Goal: Task Accomplishment & Management: Use online tool/utility

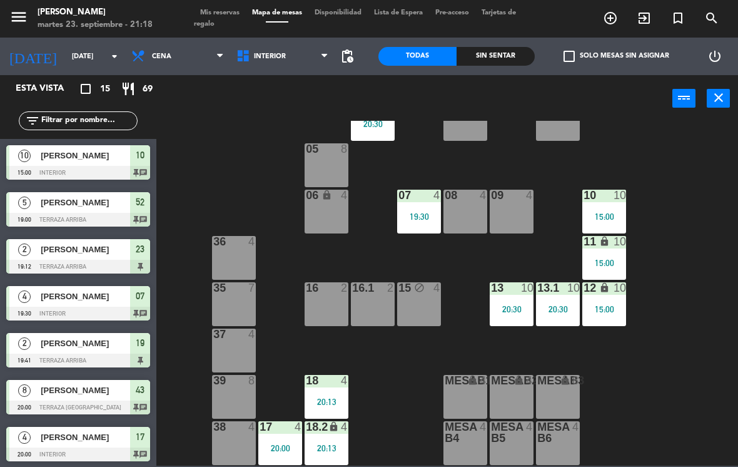
scroll to position [46, 0]
click at [326, 390] on div "18 4 20:13" at bounding box center [327, 397] width 44 height 44
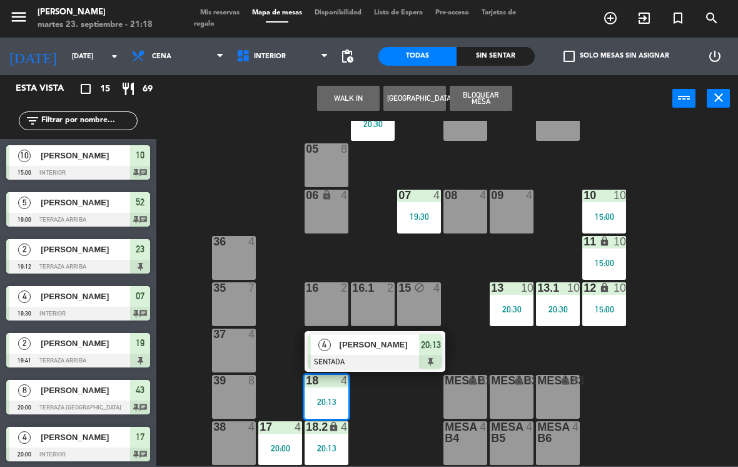
click at [386, 346] on span "[PERSON_NAME]" at bounding box center [380, 344] width 80 height 13
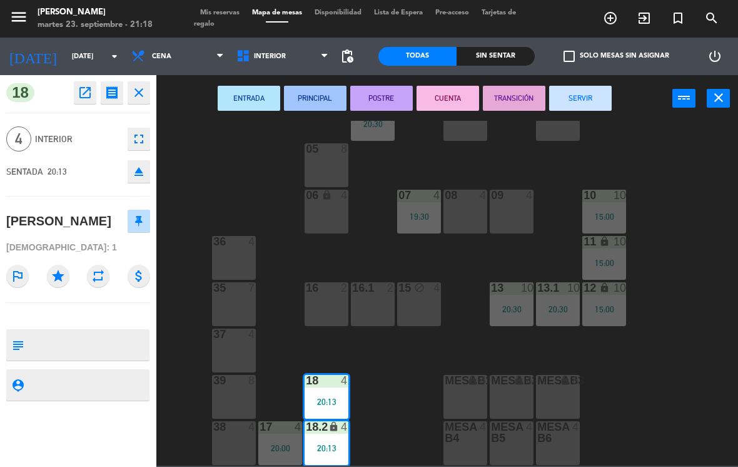
click at [593, 99] on button "SERVIR" at bounding box center [580, 98] width 63 height 25
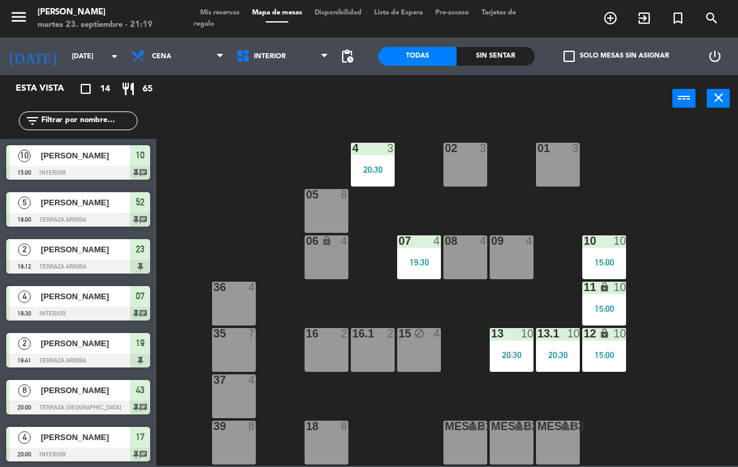
scroll to position [0, 0]
click at [290, 53] on span "Interior" at bounding box center [282, 57] width 105 height 28
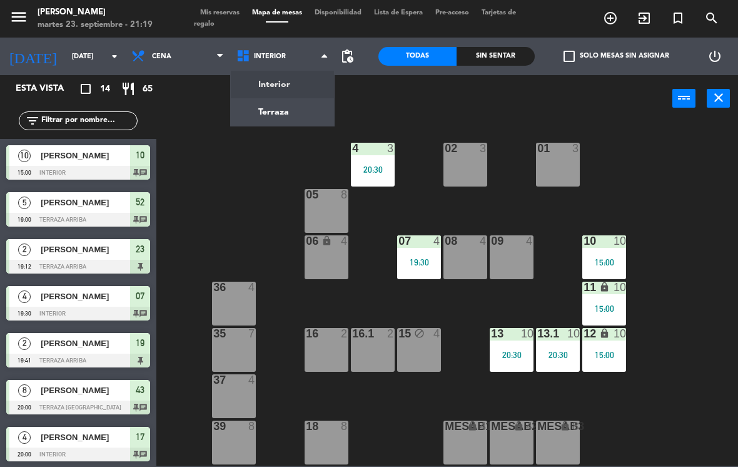
click at [299, 110] on ng-component "menu [PERSON_NAME][DATE] 23. septiembre - 21:19 Mis reservas Mapa de mesas Disp…" at bounding box center [369, 232] width 738 height 465
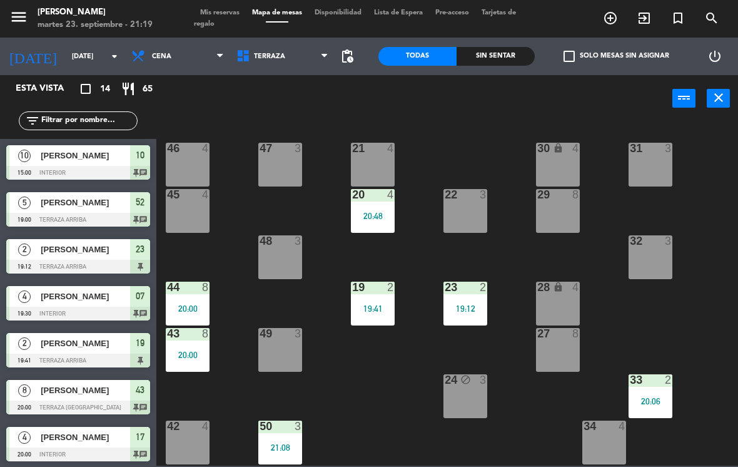
click at [370, 307] on div "19:41" at bounding box center [373, 308] width 44 height 9
click at [683, 353] on div "21 4 30 lock 4 46 4 47 3 31 3 20 4 20:48 22 3 29 8 45 4 32 3 48 3 19 2 19:41 23…" at bounding box center [451, 293] width 574 height 345
click at [388, 307] on div "19:41" at bounding box center [373, 308] width 44 height 9
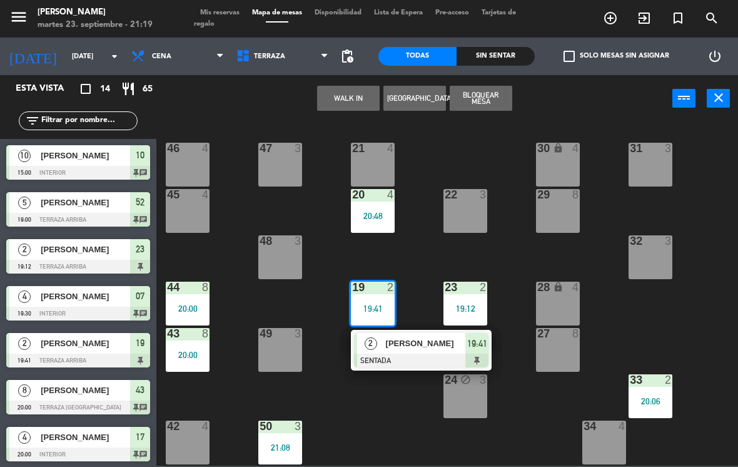
click at [422, 245] on div "21 4 30 lock 4 46 4 47 3 31 3 20 4 20:48 22 3 29 8 45 4 32 3 48 3 19 2 19:41 2 …" at bounding box center [451, 293] width 574 height 345
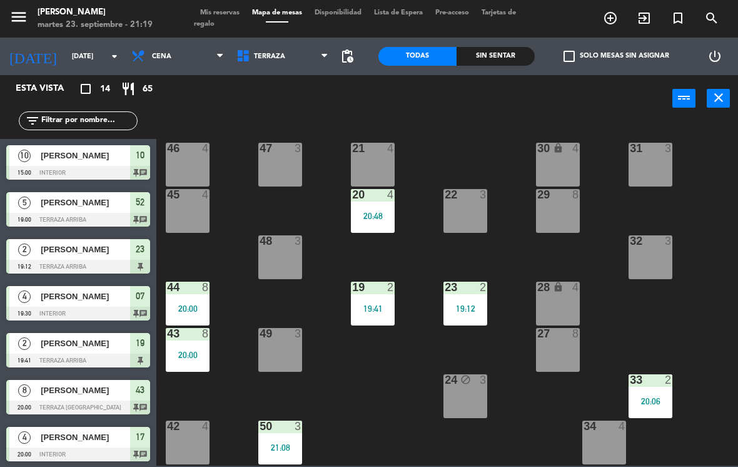
click at [369, 213] on div "20:48" at bounding box center [373, 215] width 44 height 9
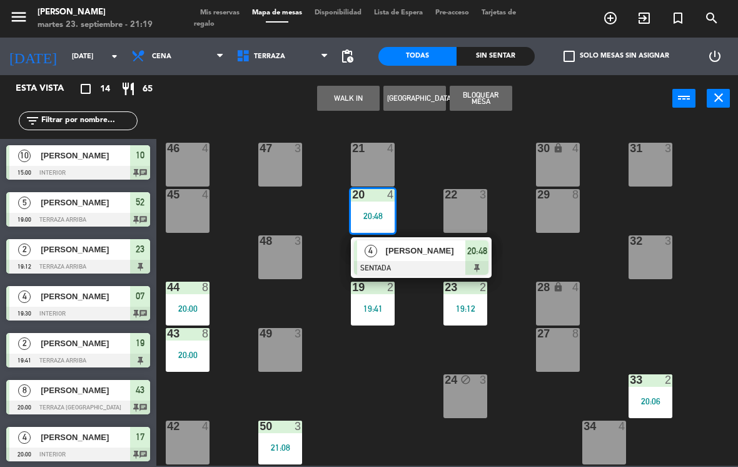
click at [421, 257] on span "[PERSON_NAME]" at bounding box center [426, 250] width 80 height 13
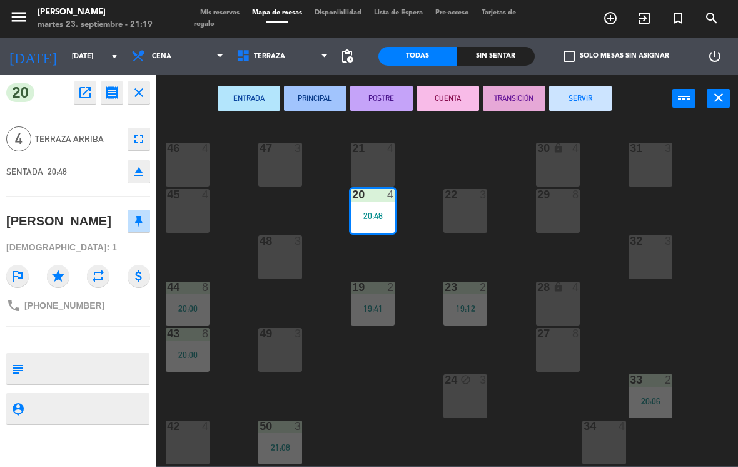
click at [378, 164] on div "21 4" at bounding box center [373, 165] width 44 height 44
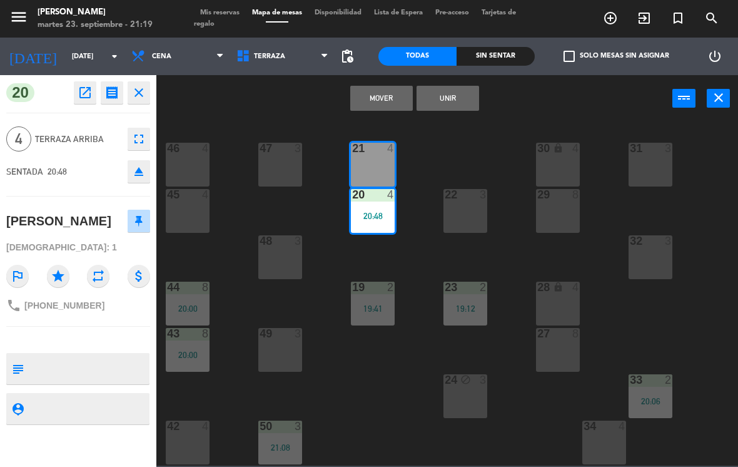
click at [589, 87] on div "Mover Unir power_input close" at bounding box center [414, 99] width 516 height 48
click at [457, 94] on button "Unir" at bounding box center [448, 98] width 63 height 25
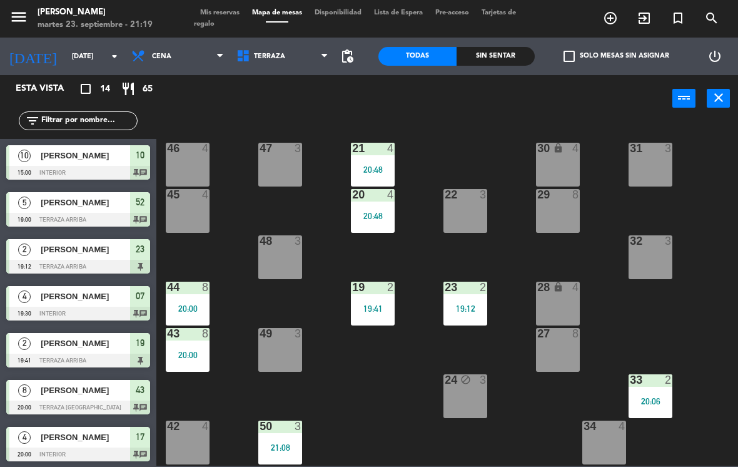
scroll to position [94, 0]
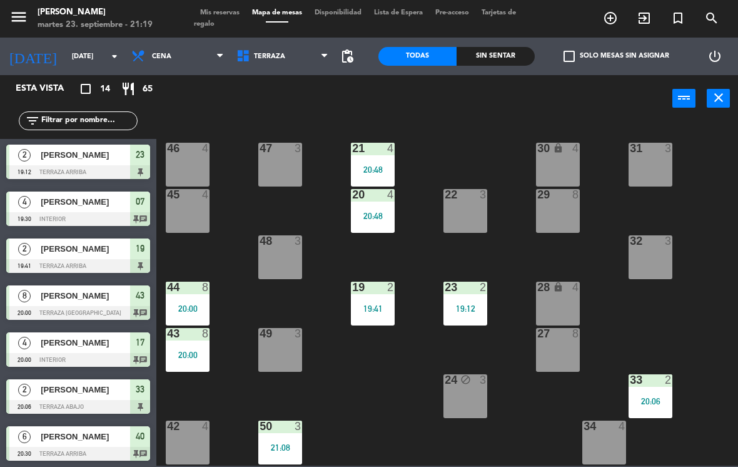
click at [381, 312] on div "19:41" at bounding box center [373, 308] width 44 height 9
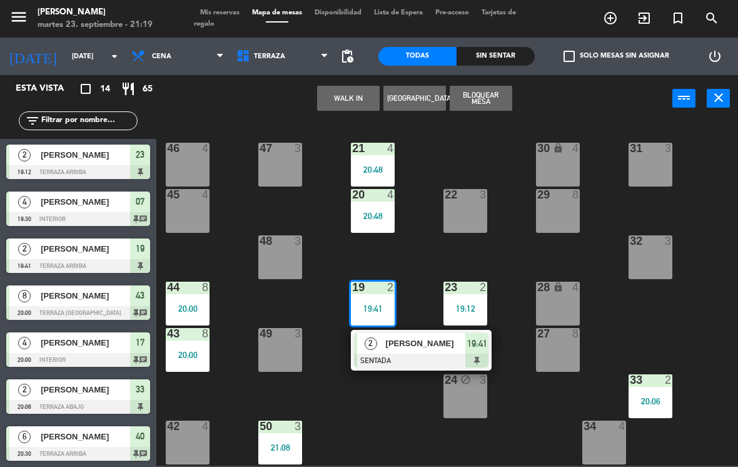
click at [422, 357] on div at bounding box center [421, 360] width 134 height 14
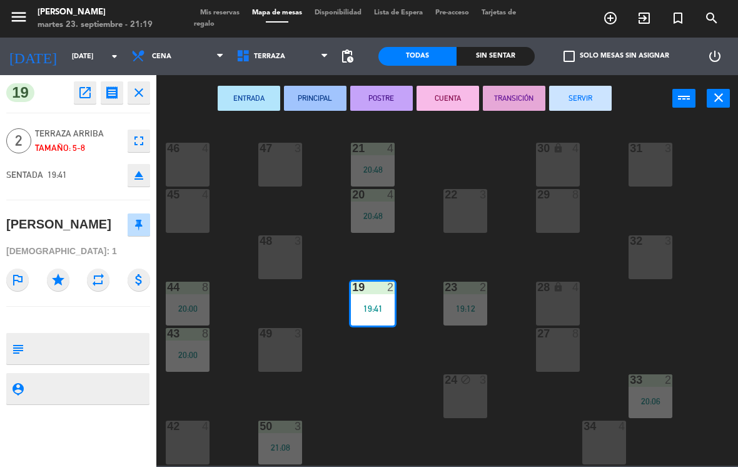
click at [599, 101] on button "SERVIR" at bounding box center [580, 98] width 63 height 25
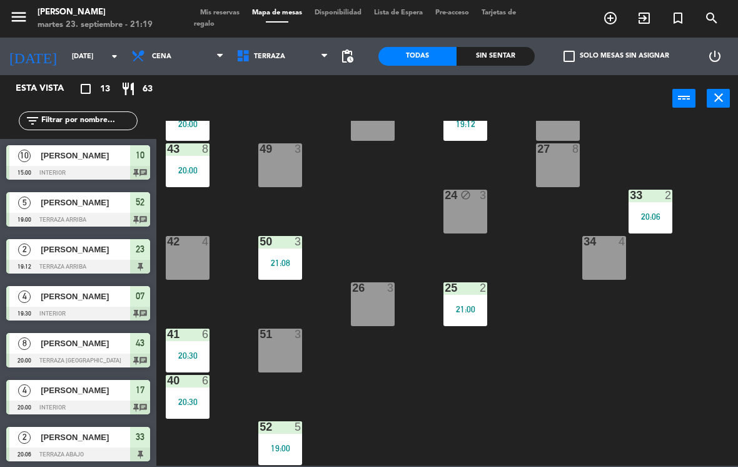
scroll to position [185, 0]
click at [277, 435] on div "52 5 19:00" at bounding box center [280, 443] width 44 height 44
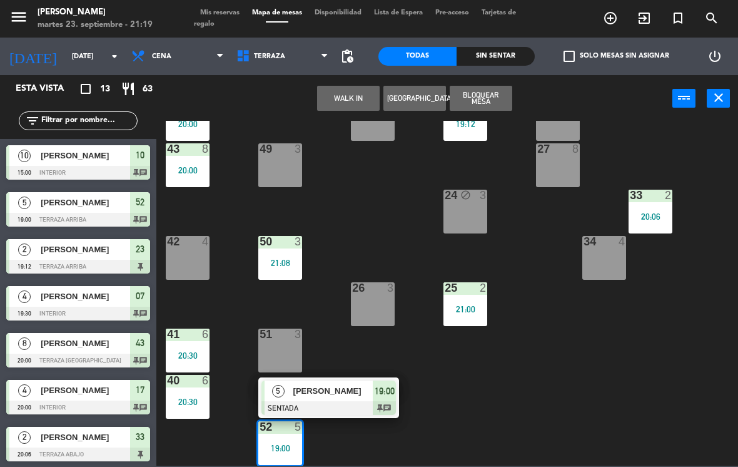
click at [363, 394] on span "[PERSON_NAME]" at bounding box center [333, 390] width 80 height 13
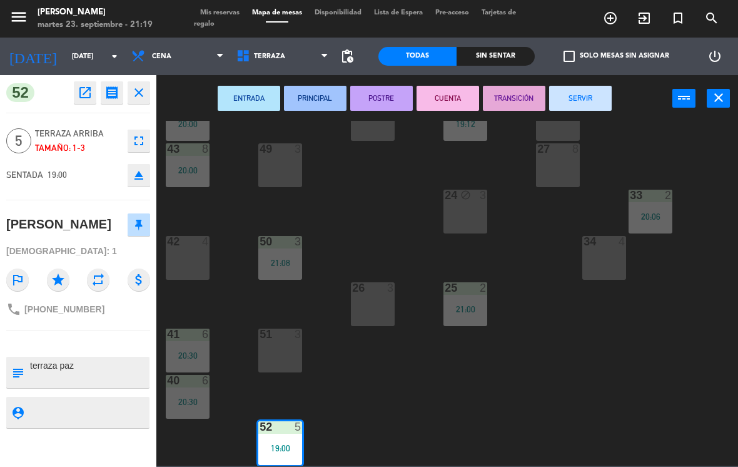
click at [584, 108] on button "SERVIR" at bounding box center [580, 98] width 63 height 25
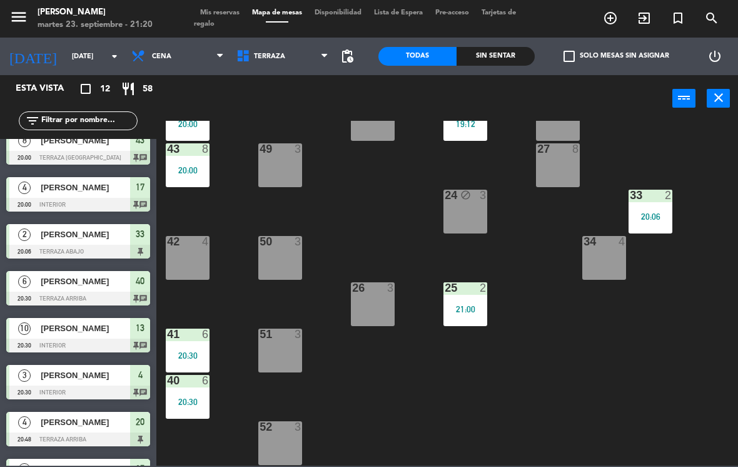
click at [284, 69] on span "Terraza" at bounding box center [282, 57] width 105 height 28
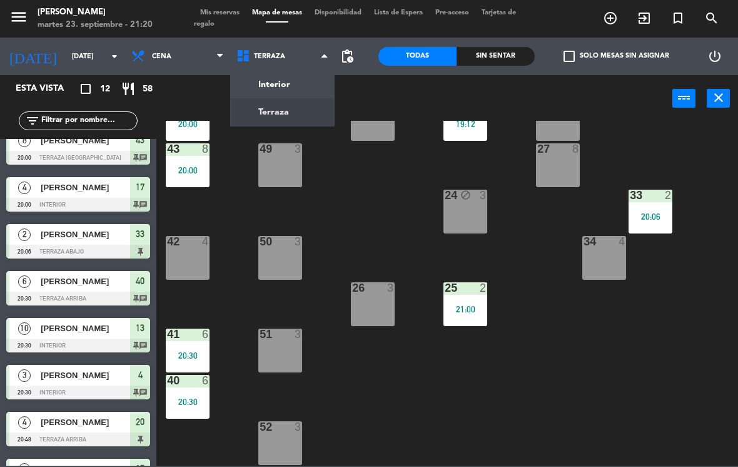
click at [277, 69] on span "Terraza" at bounding box center [282, 57] width 105 height 28
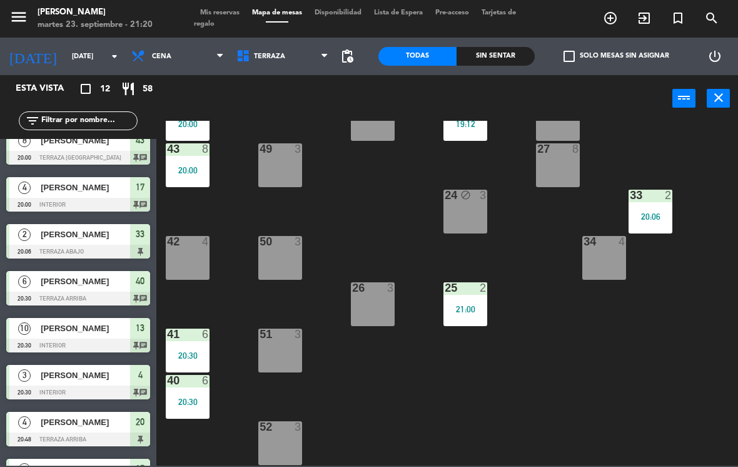
click at [293, 79] on div "power_input close" at bounding box center [414, 99] width 516 height 48
click at [288, 69] on span "Terraza" at bounding box center [282, 57] width 105 height 28
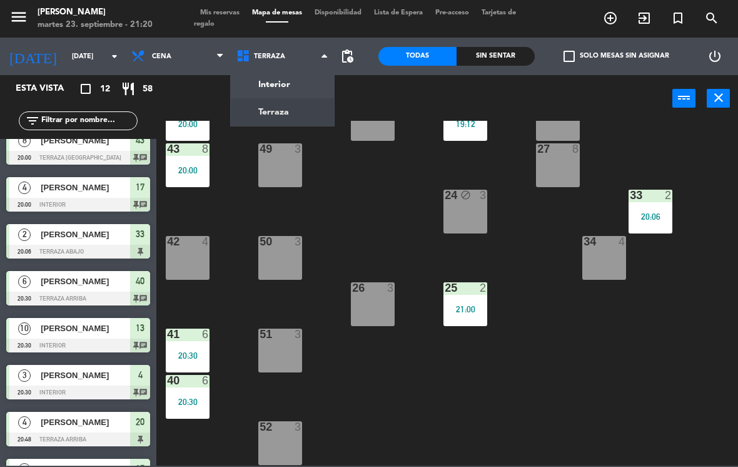
click at [298, 89] on ng-component "menu [PERSON_NAME][DATE] 23. septiembre - 21:20 Mis reservas Mapa de mesas Disp…" at bounding box center [369, 232] width 738 height 465
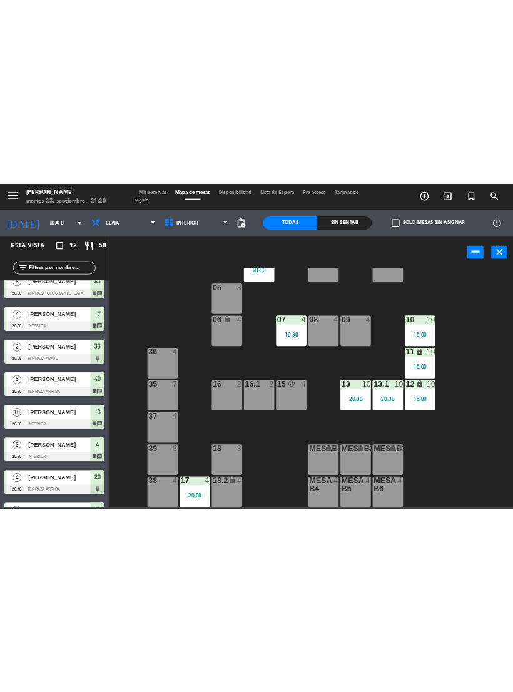
scroll to position [46, 0]
